Goal: Find specific page/section: Find specific page/section

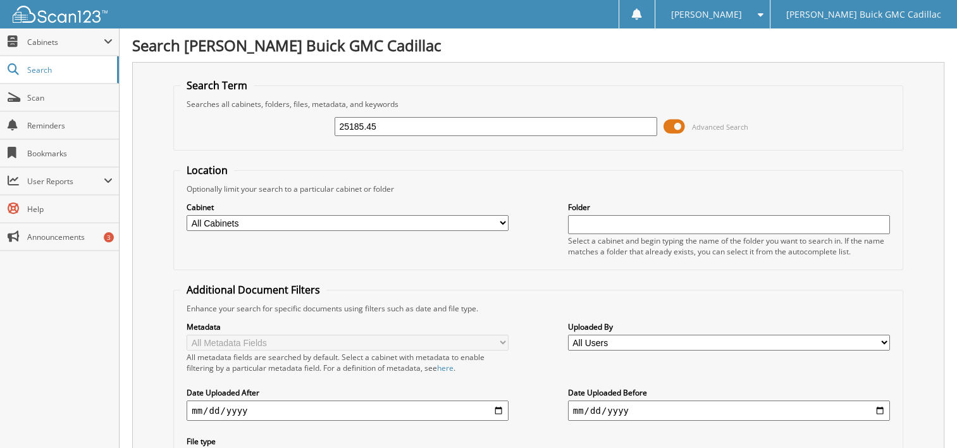
type input "25185.45"
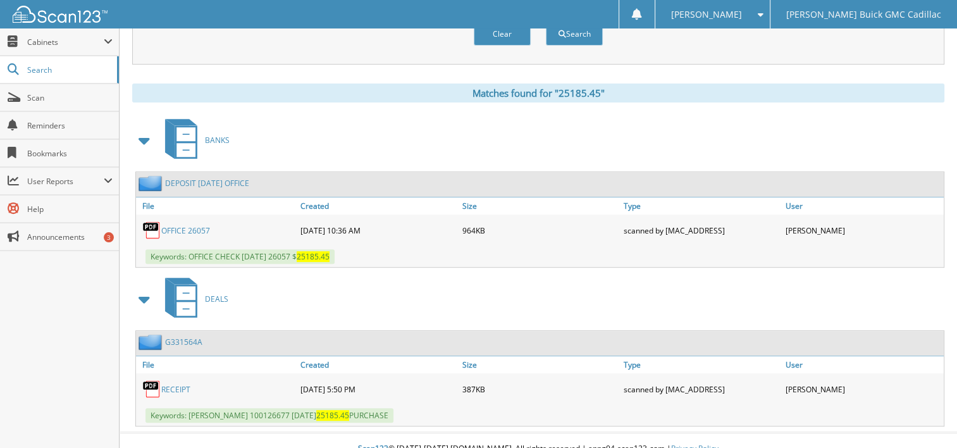
scroll to position [408, 0]
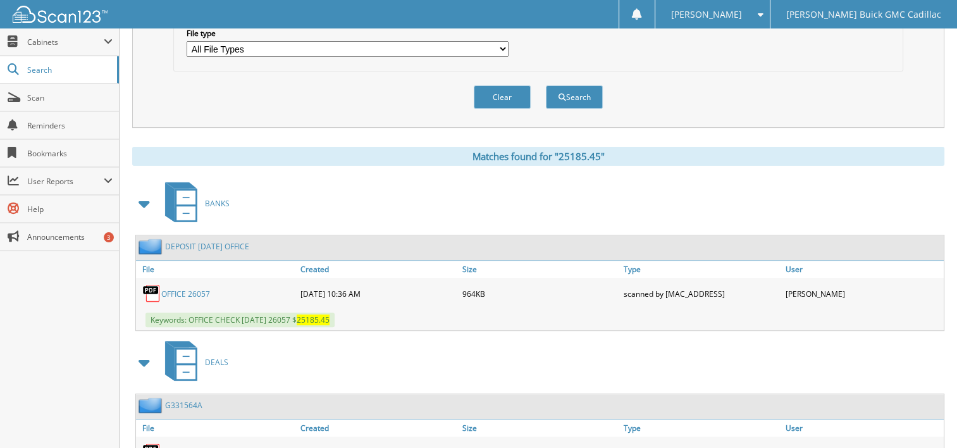
click at [183, 288] on link "OFFICE 26057" at bounding box center [185, 293] width 49 height 11
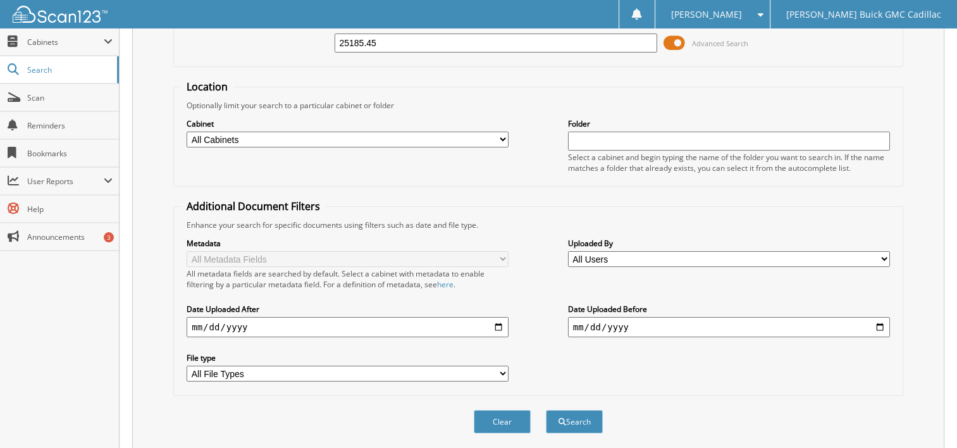
scroll to position [28, 0]
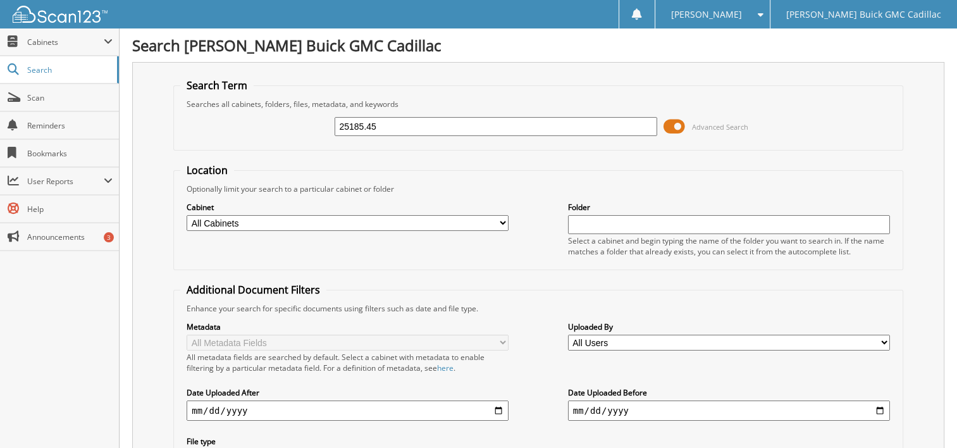
drag, startPoint x: 377, startPoint y: 125, endPoint x: 309, endPoint y: 124, distance: 68.3
click at [309, 124] on div "25185.45 Advanced Search" at bounding box center [538, 126] width 716 height 34
type input "78.20"
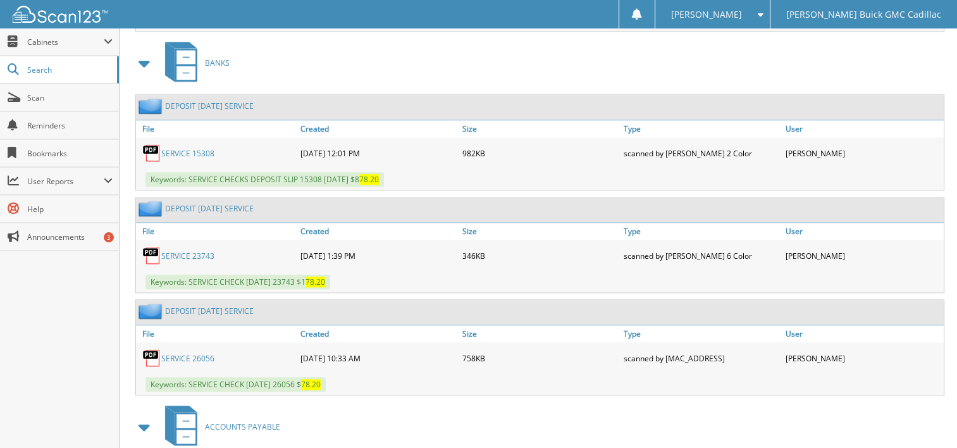
scroll to position [1391, 0]
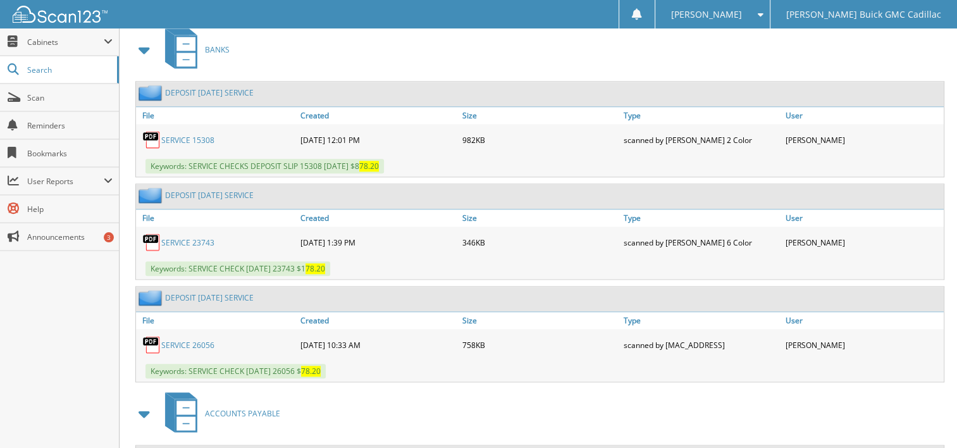
click at [197, 340] on link "SERVICE 26056" at bounding box center [187, 345] width 53 height 11
